Goal: Information Seeking & Learning: Learn about a topic

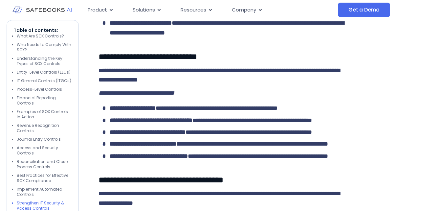
scroll to position [2219, 0]
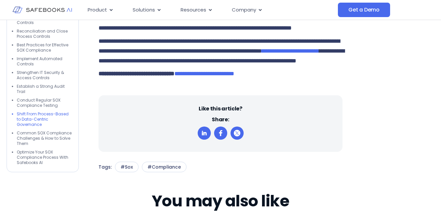
scroll to position [2981, 0]
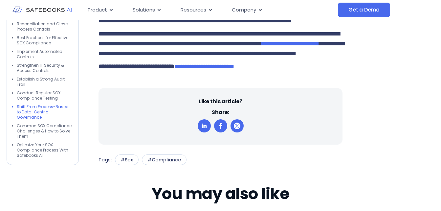
drag, startPoint x: 289, startPoint y: 127, endPoint x: 318, endPoint y: 131, distance: 29.8
drag, startPoint x: 318, startPoint y: 131, endPoint x: 304, endPoint y: 138, distance: 16.3
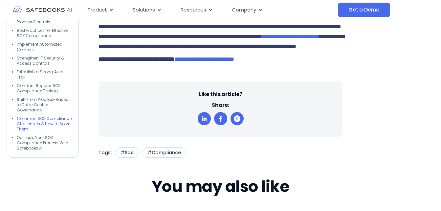
scroll to position [2996, 0]
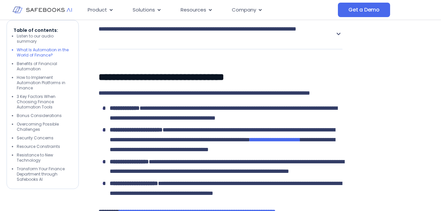
scroll to position [965, 0]
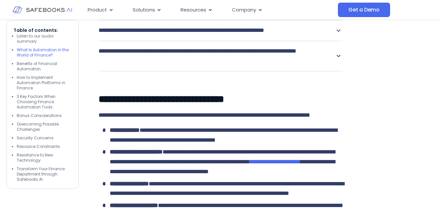
click at [341, 9] on icon at bounding box center [339, 5] width 8 height 8
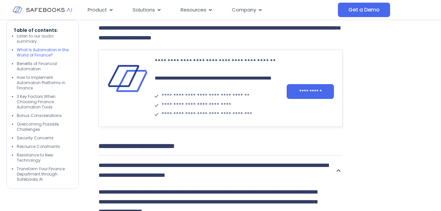
scroll to position [789, 0]
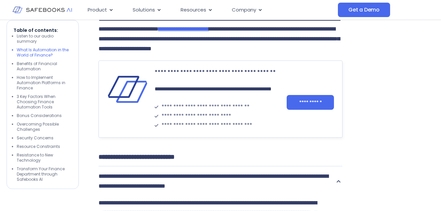
click at [209, 32] on span "**********" at bounding box center [183, 29] width 51 height 6
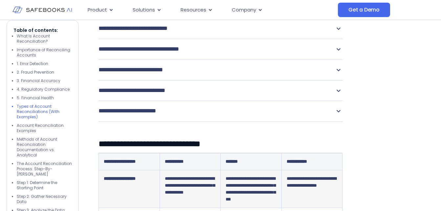
scroll to position [1544, 0]
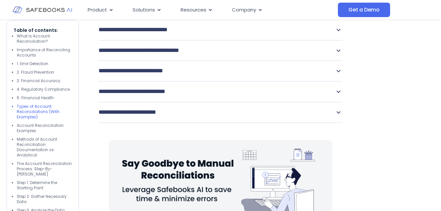
scroll to position [1570, 0]
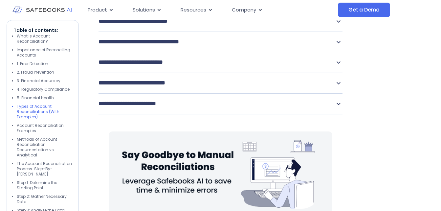
click at [338, 5] on icon at bounding box center [339, 1] width 8 height 8
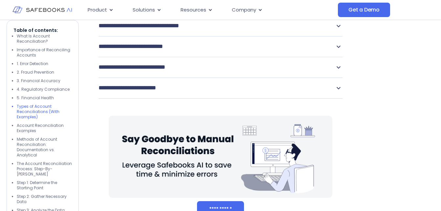
scroll to position [1629, 0]
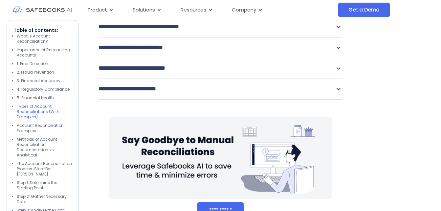
scroll to position [1646, 0]
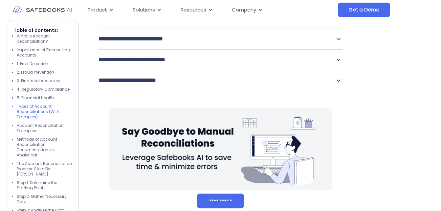
click at [338, 22] on icon at bounding box center [339, 18] width 8 height 8
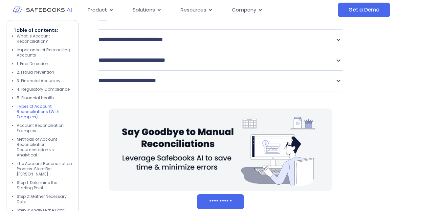
scroll to position [1681, 0]
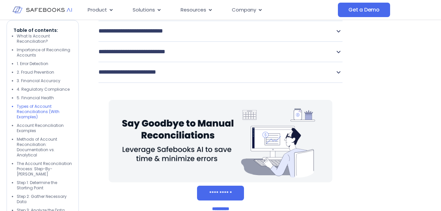
click at [339, 35] on icon at bounding box center [339, 31] width 8 height 8
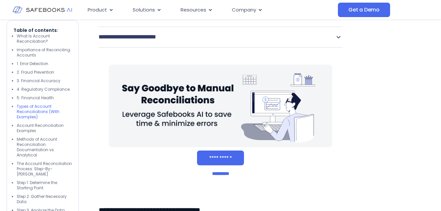
scroll to position [1741, 0]
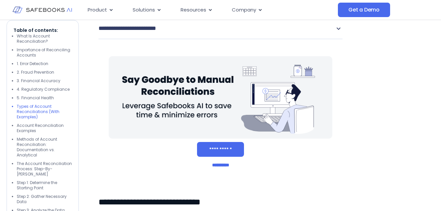
click at [338, 9] on icon at bounding box center [339, 8] width 4 height 2
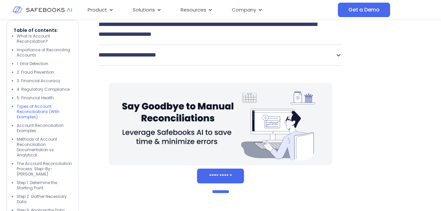
scroll to position [1759, 0]
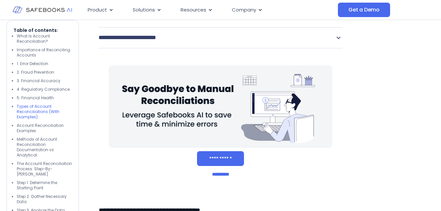
click at [337, 42] on icon at bounding box center [339, 38] width 8 height 8
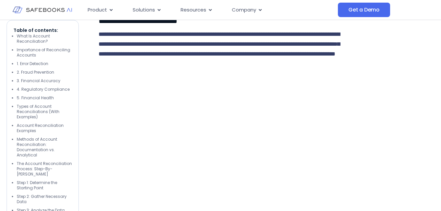
scroll to position [3706, 0]
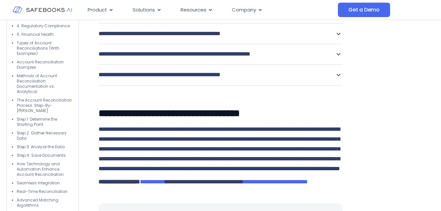
scroll to position [4026, 0]
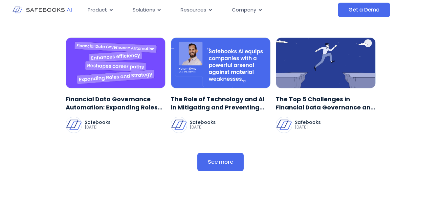
scroll to position [4398, 0]
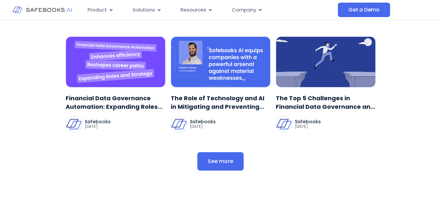
drag, startPoint x: 440, startPoint y: 167, endPoint x: 441, endPoint y: 161, distance: 6.3
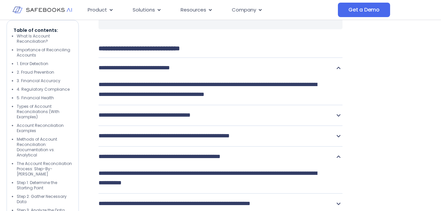
scroll to position [3845, 0]
